Goal: Transaction & Acquisition: Purchase product/service

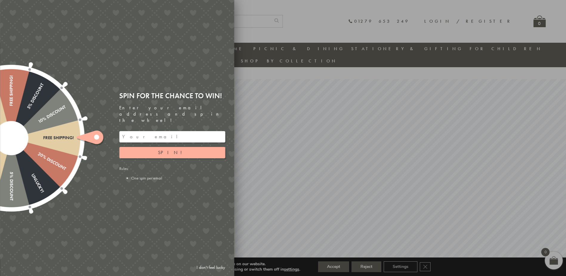
click at [454, 135] on div at bounding box center [283, 138] width 566 height 276
click at [258, 23] on div at bounding box center [283, 138] width 566 height 276
drag, startPoint x: 345, startPoint y: 77, endPoint x: 394, endPoint y: 39, distance: 61.5
click at [345, 76] on div at bounding box center [283, 138] width 566 height 276
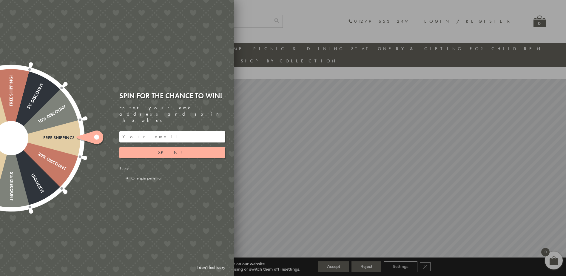
click at [371, 20] on div at bounding box center [283, 138] width 566 height 276
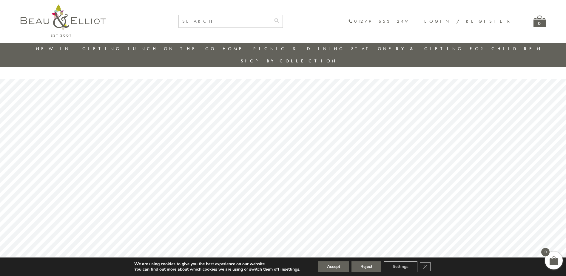
click at [267, 22] on input "text" at bounding box center [225, 21] width 92 height 12
type input "tumbler"
click at [271, 15] on button "submit" at bounding box center [277, 20] width 12 height 10
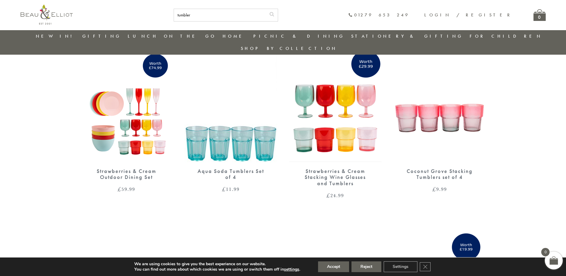
scroll to position [137, 0]
